Goal: Information Seeking & Learning: Learn about a topic

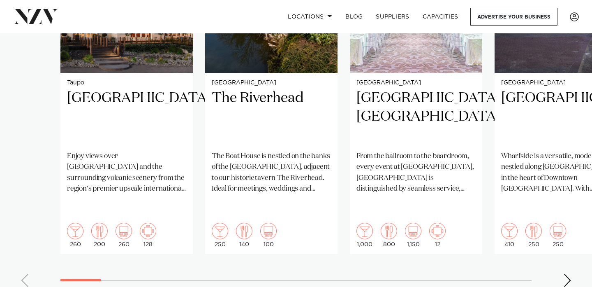
scroll to position [726, 0]
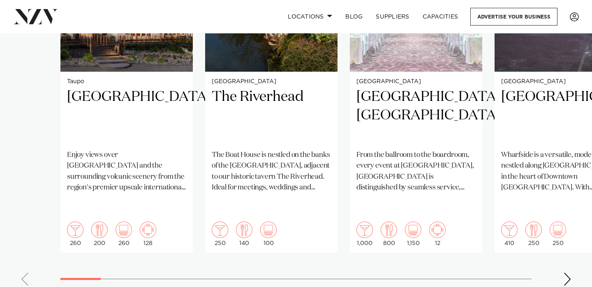
click at [568, 272] on div "Next slide" at bounding box center [568, 278] width 8 height 13
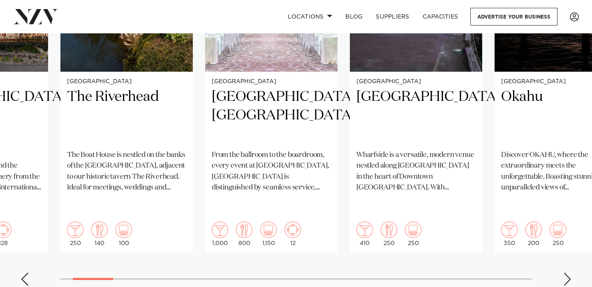
click at [568, 272] on div "Next slide" at bounding box center [568, 278] width 8 height 13
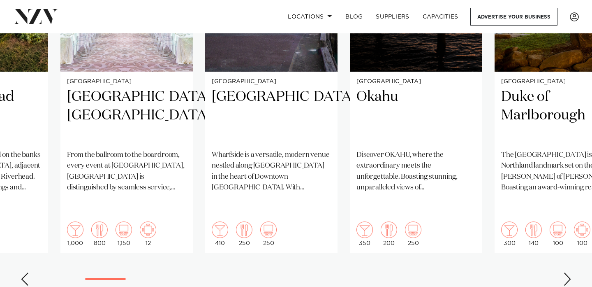
click at [568, 272] on div "Next slide" at bounding box center [568, 278] width 8 height 13
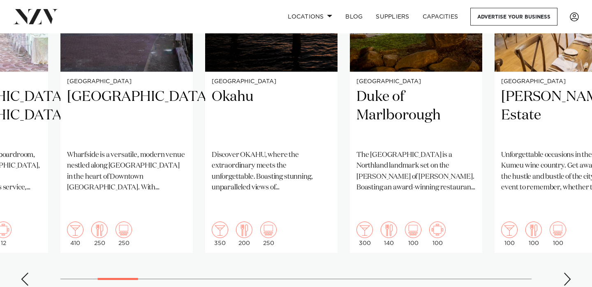
click at [568, 272] on div "Next slide" at bounding box center [568, 278] width 8 height 13
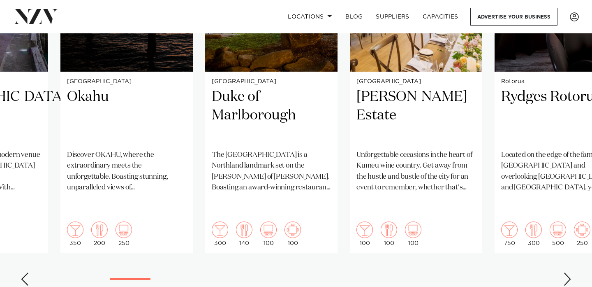
click at [568, 272] on div "Next slide" at bounding box center [568, 278] width 8 height 13
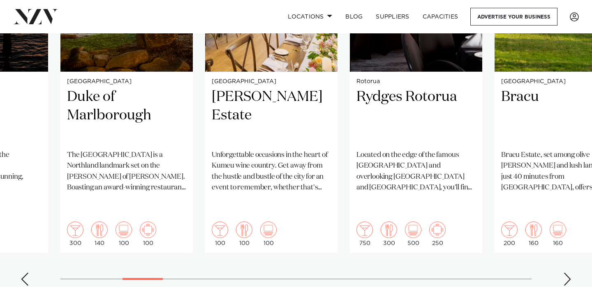
click at [568, 272] on div "Next slide" at bounding box center [568, 278] width 8 height 13
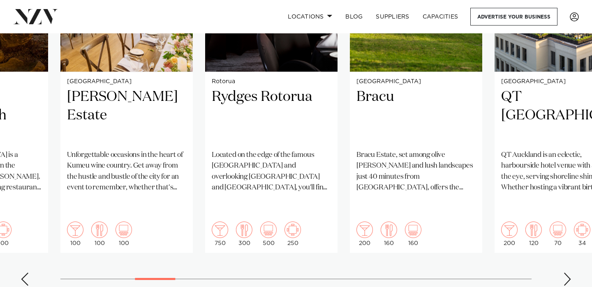
click at [568, 272] on div "Next slide" at bounding box center [568, 278] width 8 height 13
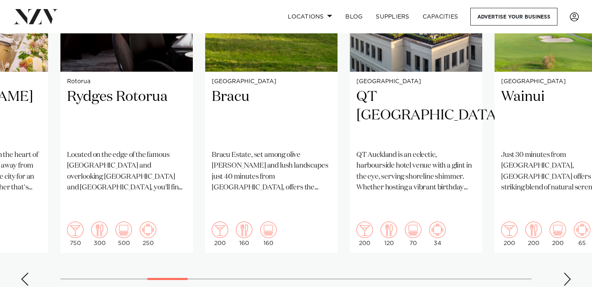
click at [568, 272] on div "Next slide" at bounding box center [568, 278] width 8 height 13
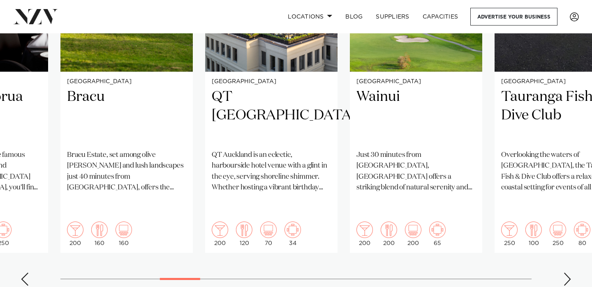
click at [568, 272] on div "Next slide" at bounding box center [568, 278] width 8 height 13
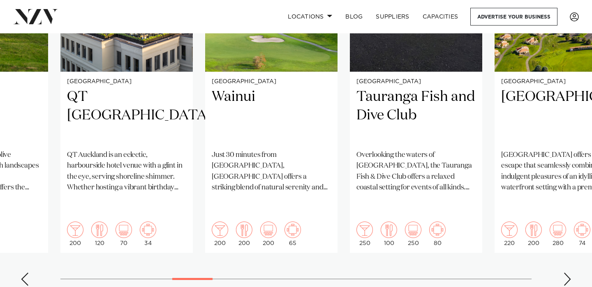
click at [568, 272] on div "Next slide" at bounding box center [568, 278] width 8 height 13
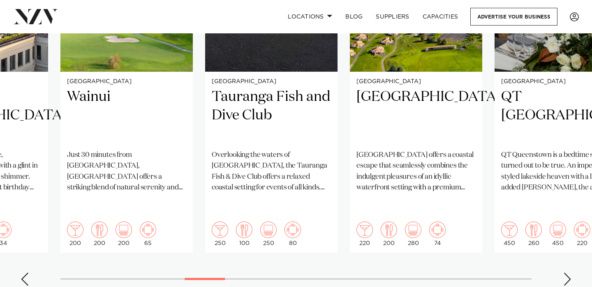
click at [568, 272] on div "Next slide" at bounding box center [568, 278] width 8 height 13
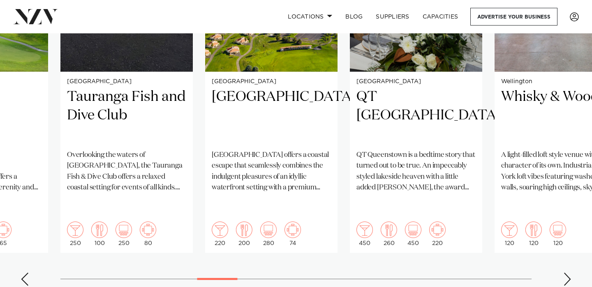
click at [568, 272] on div "Next slide" at bounding box center [568, 278] width 8 height 13
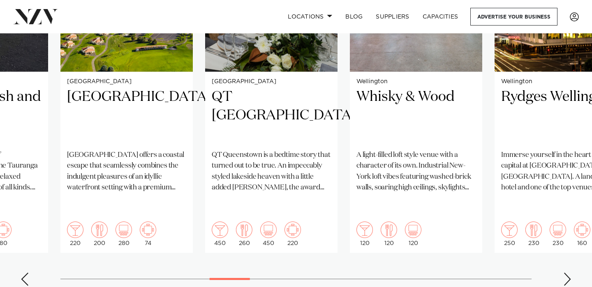
click at [568, 272] on div "Next slide" at bounding box center [568, 278] width 8 height 13
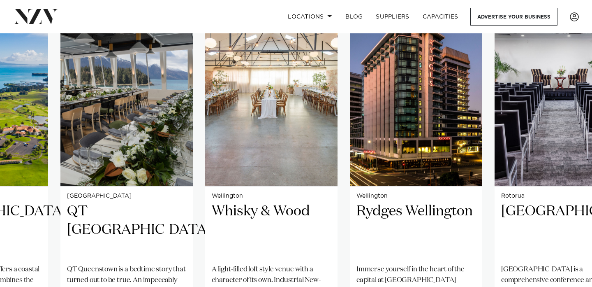
scroll to position [611, 0]
click at [321, 12] on link "Locations" at bounding box center [310, 17] width 58 height 18
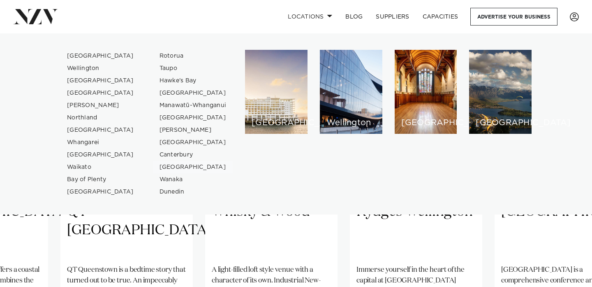
click at [190, 167] on link "[GEOGRAPHIC_DATA]" at bounding box center [193, 167] width 80 height 12
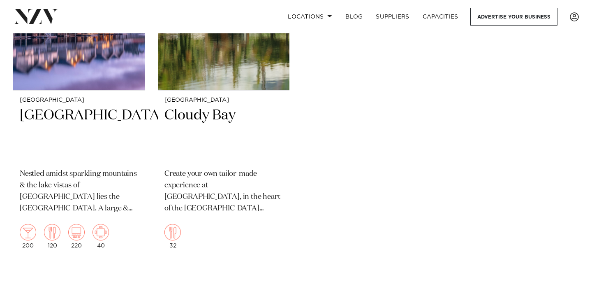
scroll to position [776, 0]
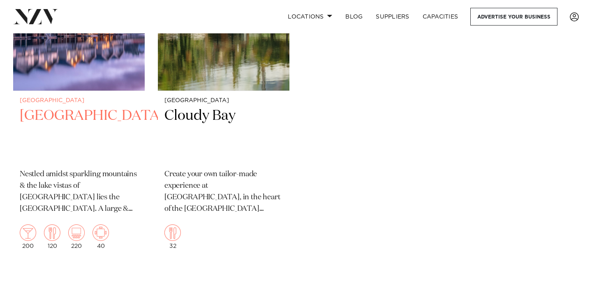
click at [71, 131] on h2 "[GEOGRAPHIC_DATA]" at bounding box center [79, 135] width 118 height 56
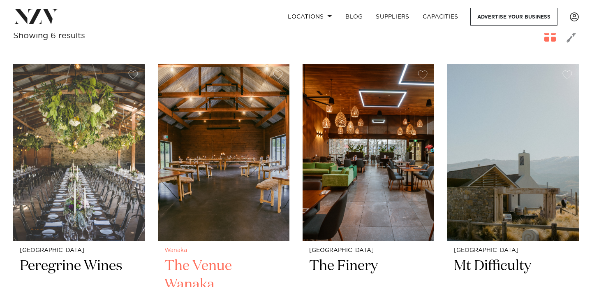
scroll to position [265, 0]
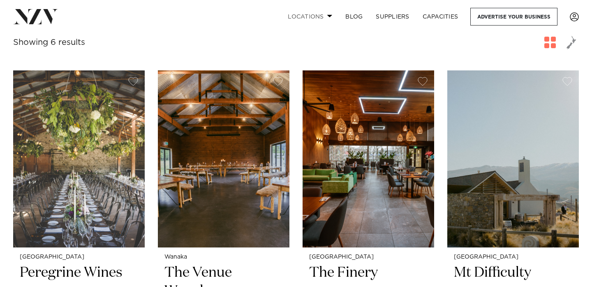
click at [308, 14] on link "Locations" at bounding box center [310, 17] width 58 height 18
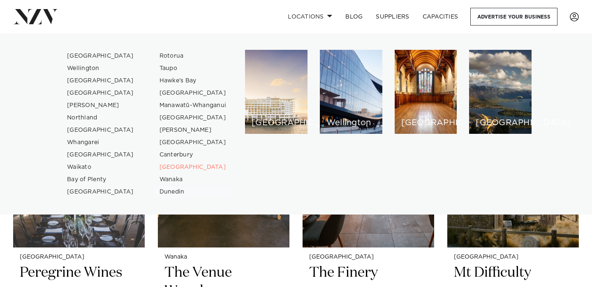
click at [169, 193] on link "Dunedin" at bounding box center [193, 192] width 80 height 12
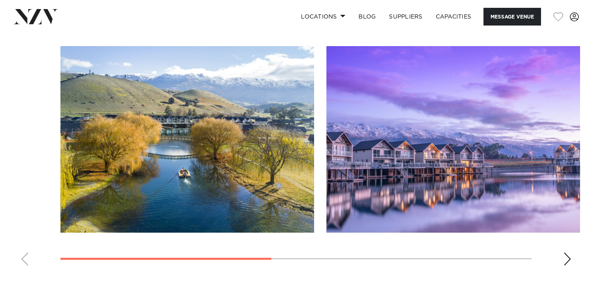
scroll to position [603, 0]
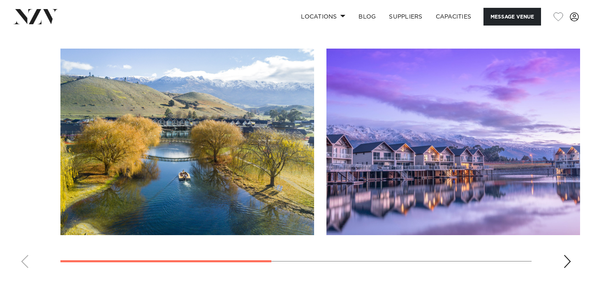
click at [569, 262] on div "Next slide" at bounding box center [568, 261] width 8 height 13
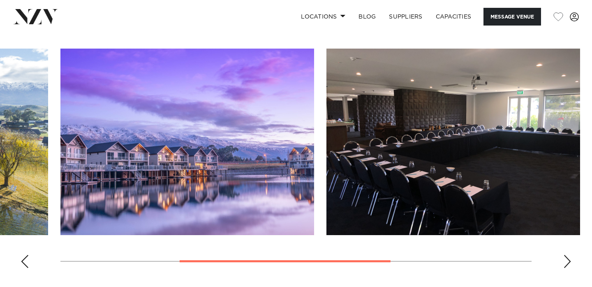
click at [569, 262] on div "Next slide" at bounding box center [568, 261] width 8 height 13
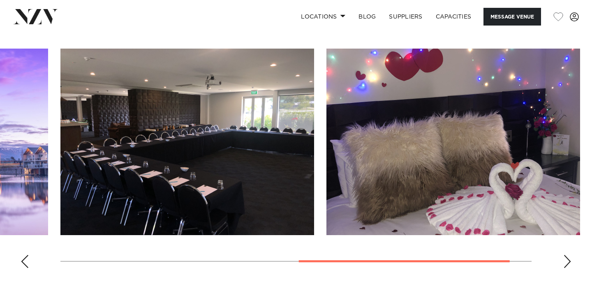
click at [569, 262] on div "Next slide" at bounding box center [568, 261] width 8 height 13
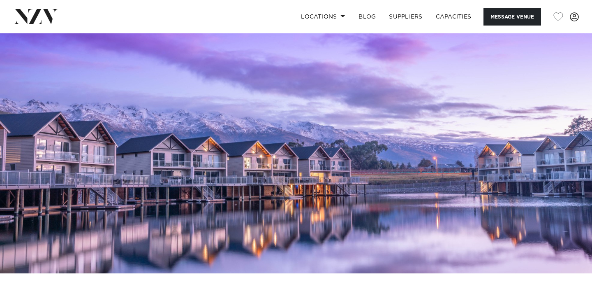
scroll to position [0, 0]
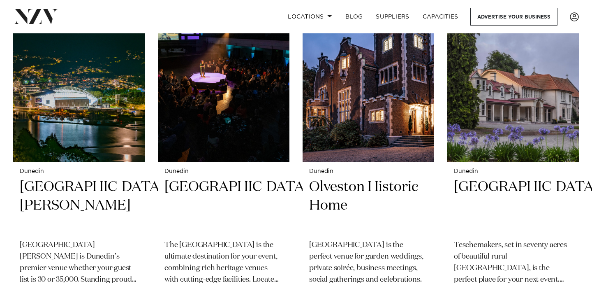
scroll to position [370, 0]
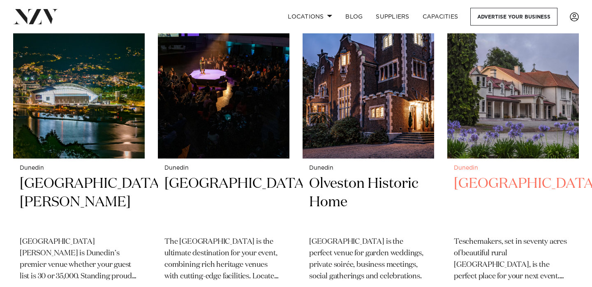
click at [497, 177] on h2 "[GEOGRAPHIC_DATA]" at bounding box center [513, 202] width 118 height 56
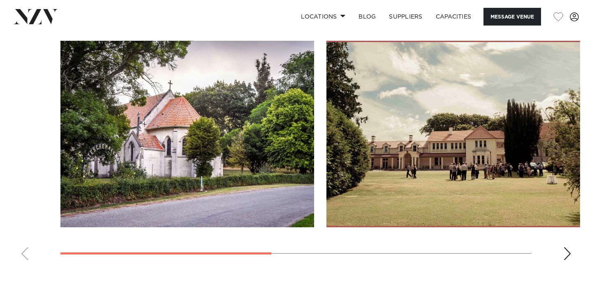
scroll to position [634, 0]
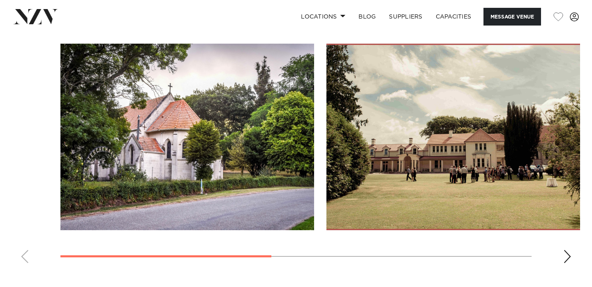
click at [569, 257] on div "Next slide" at bounding box center [568, 256] width 8 height 13
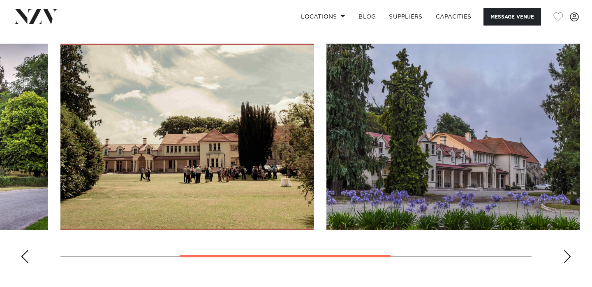
click at [569, 257] on div "Next slide" at bounding box center [568, 256] width 8 height 13
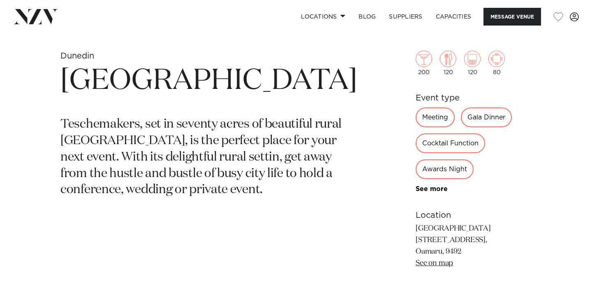
scroll to position [296, 0]
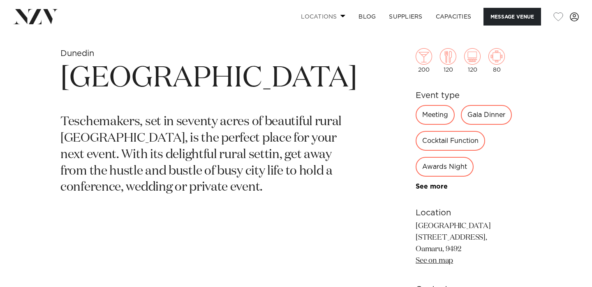
click at [318, 19] on link "Locations" at bounding box center [324, 17] width 58 height 18
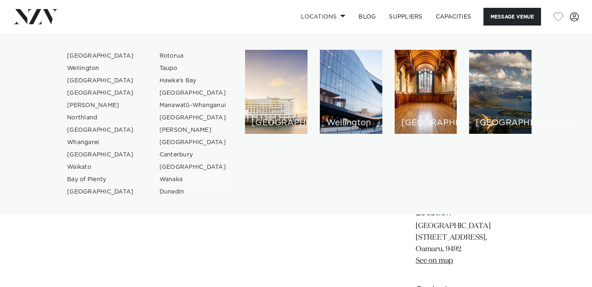
click at [167, 179] on link "Wanaka" at bounding box center [193, 179] width 80 height 12
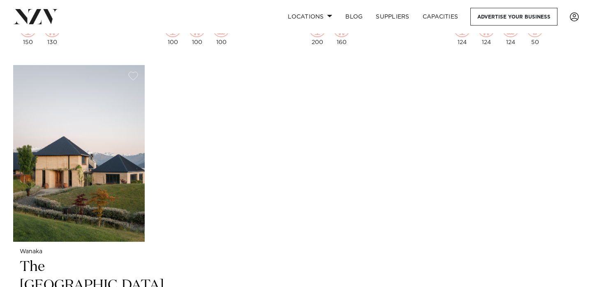
scroll to position [626, 0]
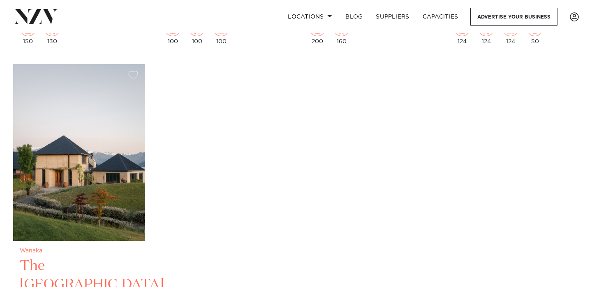
click at [103, 178] on img at bounding box center [79, 152] width 132 height 176
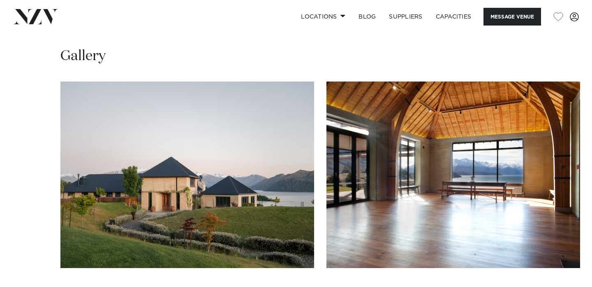
scroll to position [598, 0]
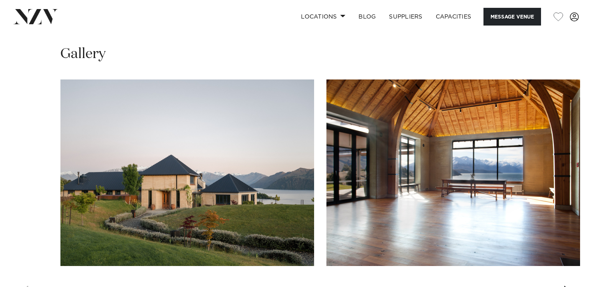
click at [564, 285] on div "Next slide" at bounding box center [568, 291] width 8 height 13
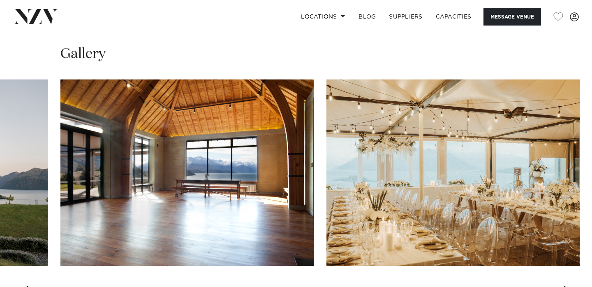
click at [564, 285] on div "Next slide" at bounding box center [568, 291] width 8 height 13
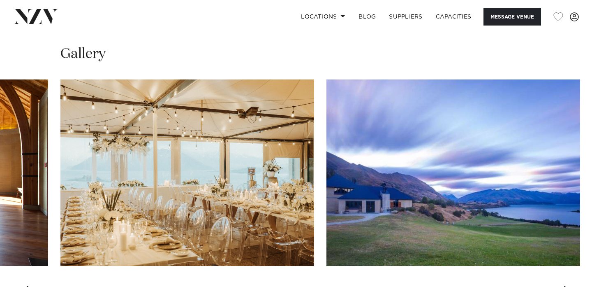
click at [564, 285] on div "Next slide" at bounding box center [568, 291] width 8 height 13
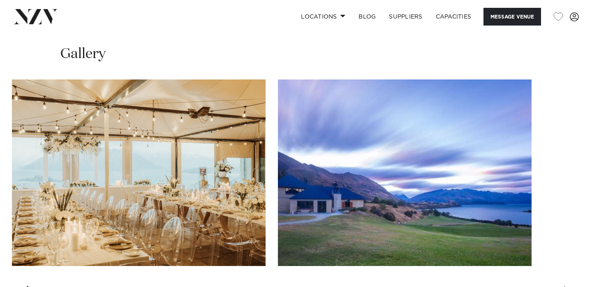
click at [23, 285] on div "Previous slide" at bounding box center [25, 291] width 8 height 13
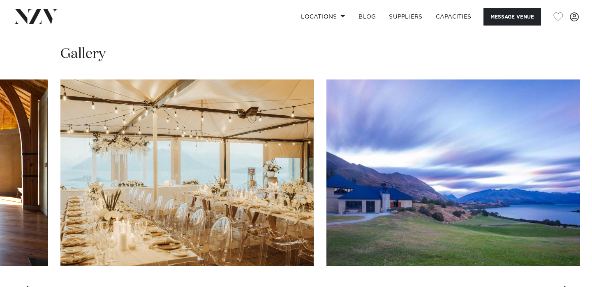
click at [23, 285] on div "Previous slide" at bounding box center [25, 291] width 8 height 13
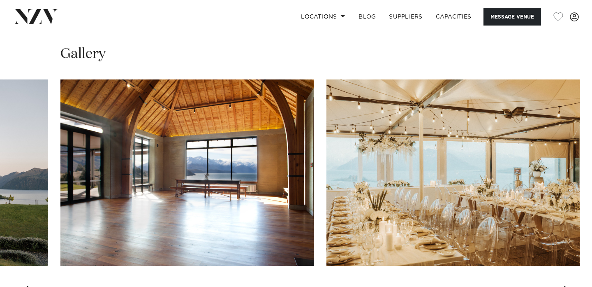
click at [23, 285] on div "Previous slide" at bounding box center [25, 291] width 8 height 13
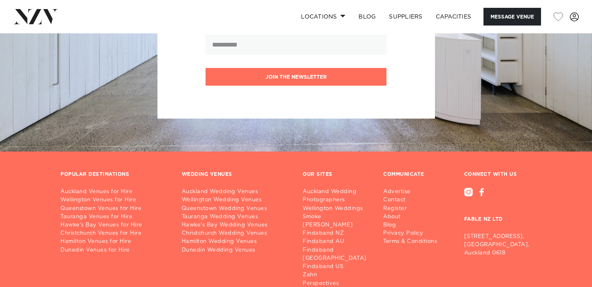
scroll to position [1037, 0]
click at [206, 246] on link "Dunedin Wedding Venues" at bounding box center [236, 250] width 108 height 8
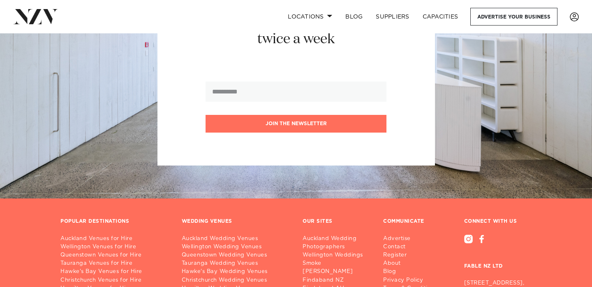
scroll to position [6380, 0]
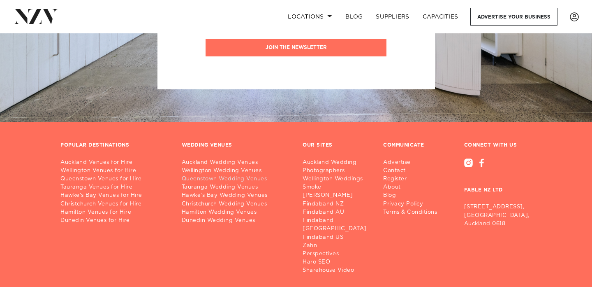
click at [218, 175] on link "Queenstown Wedding Venues" at bounding box center [236, 179] width 108 height 8
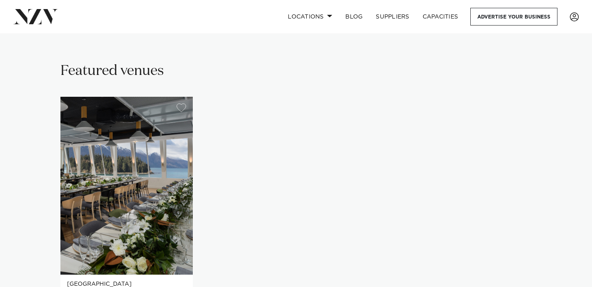
scroll to position [397, 0]
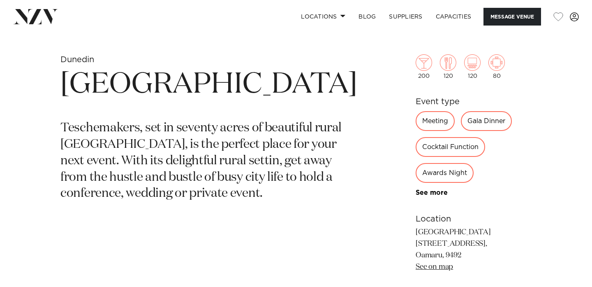
scroll to position [296, 0]
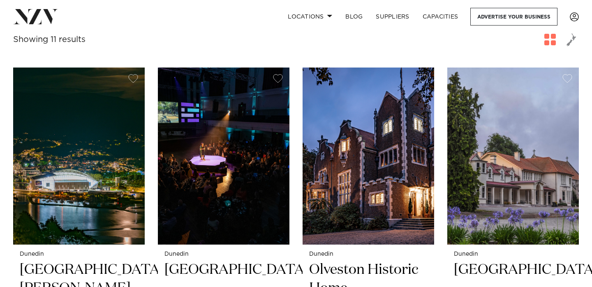
scroll to position [343, 0]
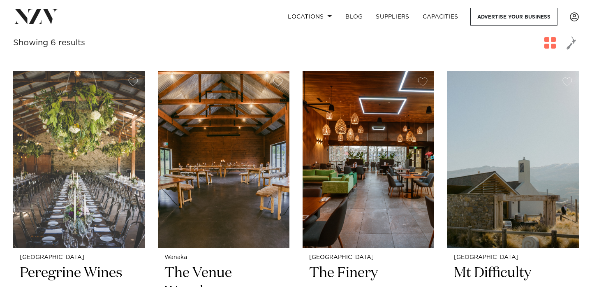
scroll to position [265, 0]
